Goal: Information Seeking & Learning: Learn about a topic

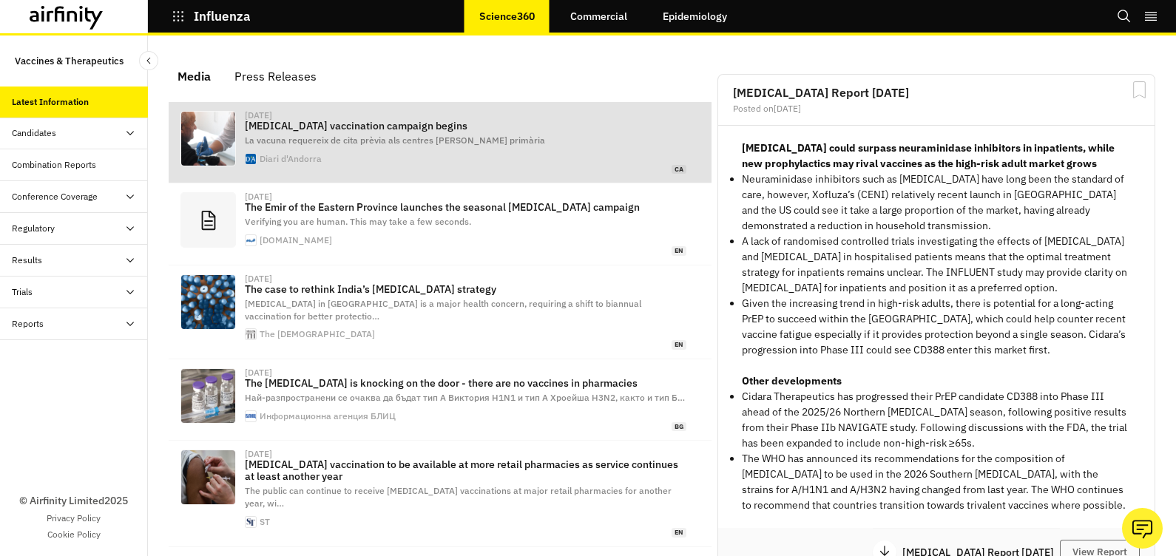
scroll to position [956, 429]
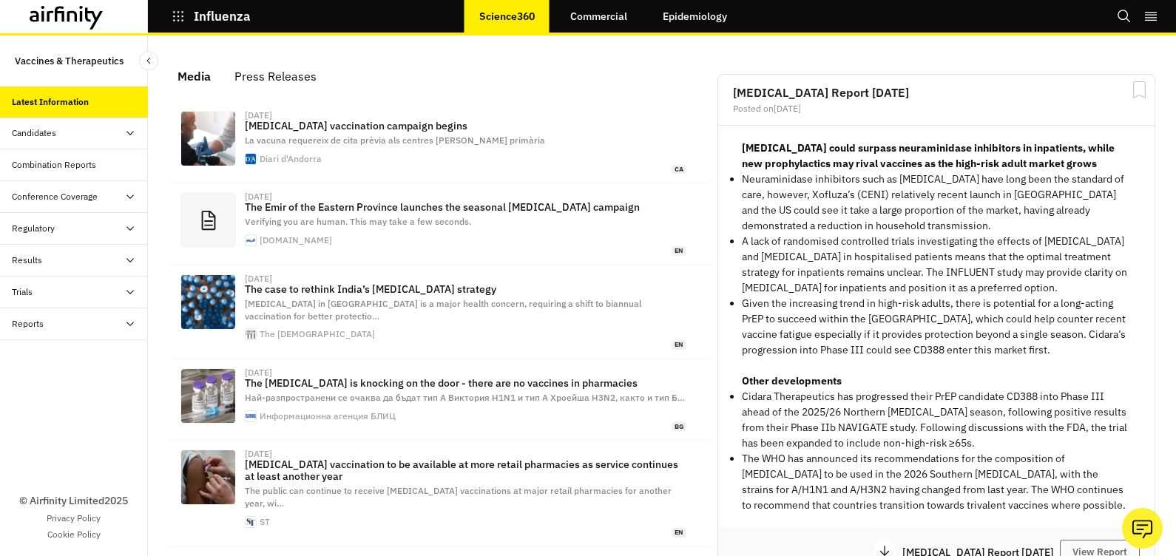
click at [696, 23] on link "Epidemiology" at bounding box center [695, 17] width 94 height 36
